Goal: Information Seeking & Learning: Check status

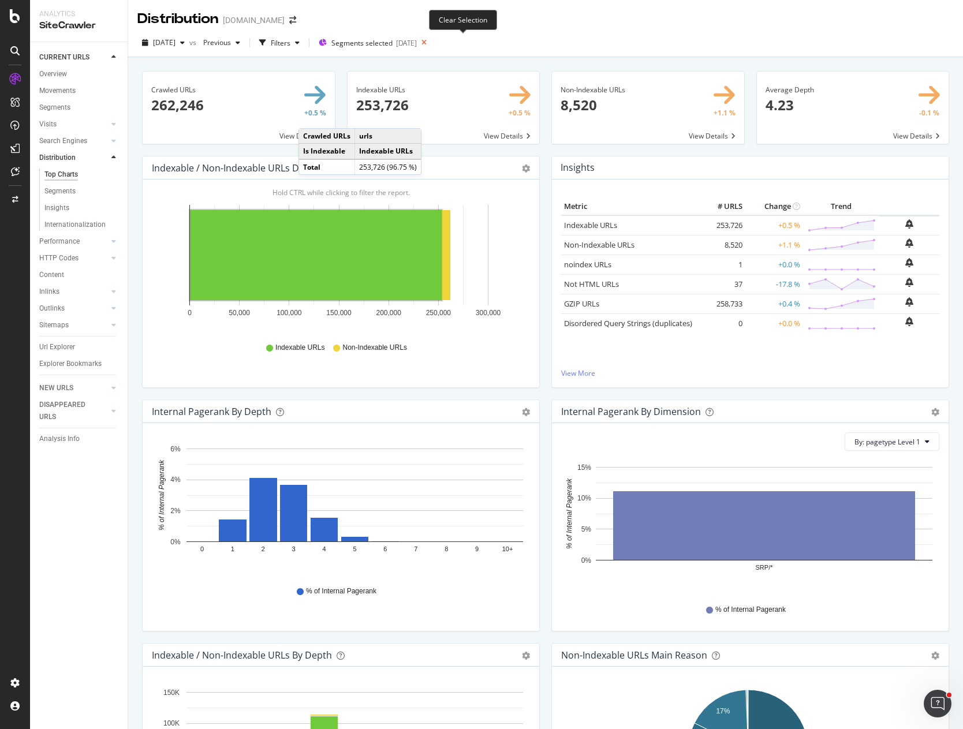
click at [431, 42] on icon at bounding box center [424, 43] width 14 height 16
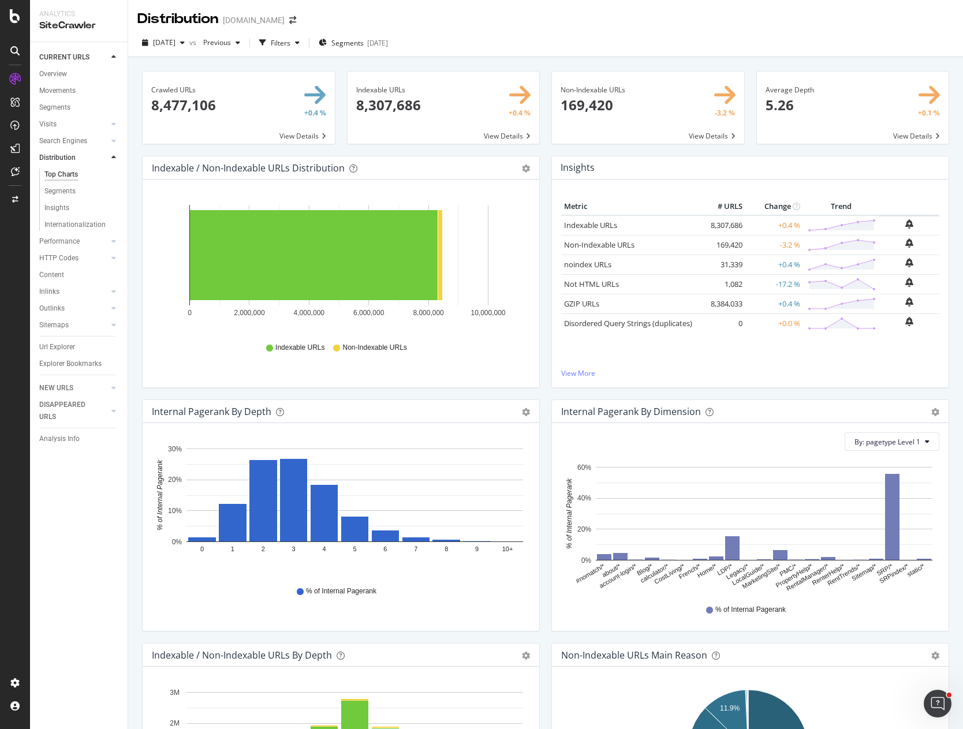
drag, startPoint x: 278, startPoint y: 38, endPoint x: 300, endPoint y: 70, distance: 39.5
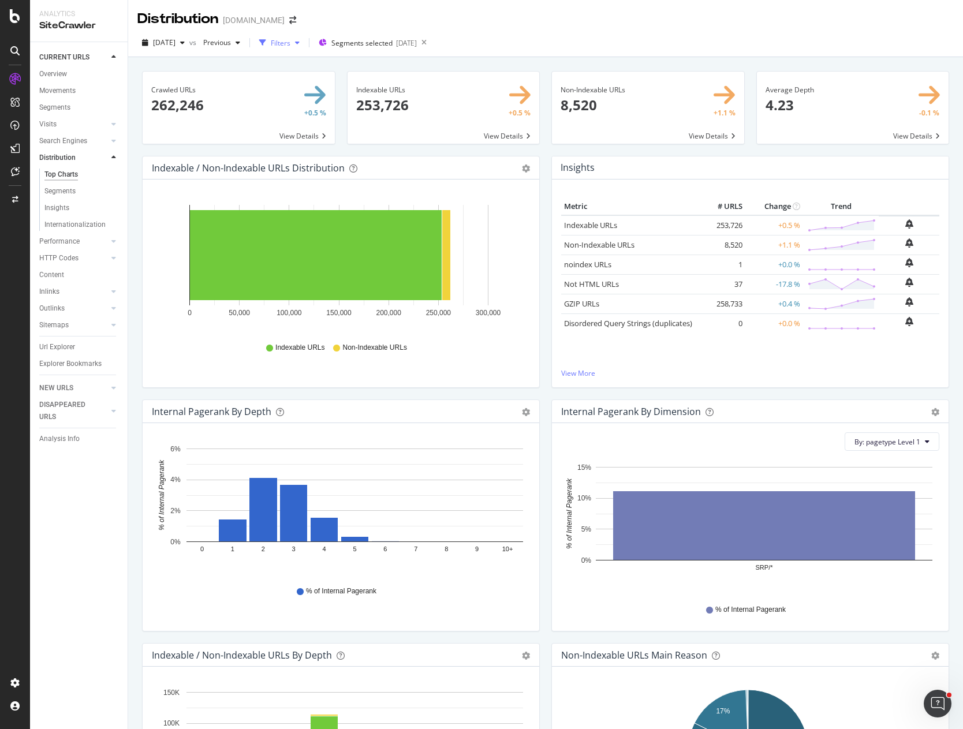
drag, startPoint x: 298, startPoint y: 47, endPoint x: 276, endPoint y: 54, distance: 23.0
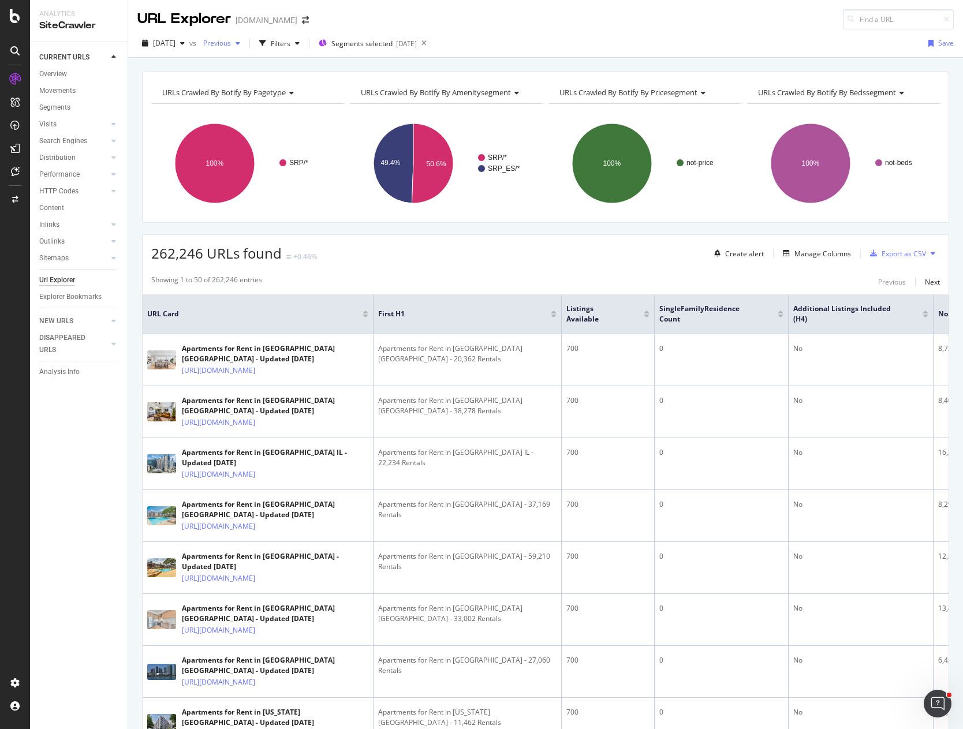
click at [231, 45] on span "Previous" at bounding box center [215, 43] width 32 height 10
click at [551, 33] on div "[DATE] vs Previous Filters Segments selected [DATE] Save" at bounding box center [545, 43] width 835 height 28
click at [231, 47] on span "Previous" at bounding box center [215, 43] width 32 height 10
click at [611, 35] on div "[DATE] vs Previous Filters Segments selected [DATE] Save" at bounding box center [545, 45] width 835 height 23
click at [628, 65] on div "URLs Crawled By Botify By pagetype Chart (by Value) Table Expand Export as CSV …" at bounding box center [545, 72] width 835 height 28
